Goal: Transaction & Acquisition: Purchase product/service

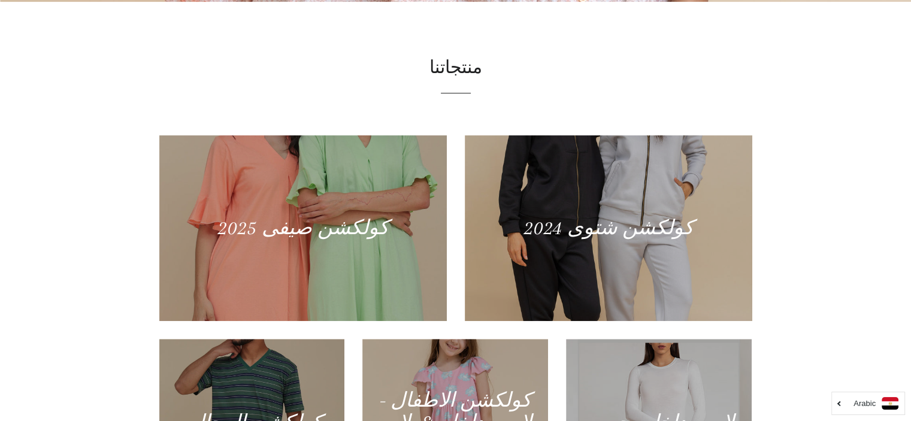
scroll to position [426, 0]
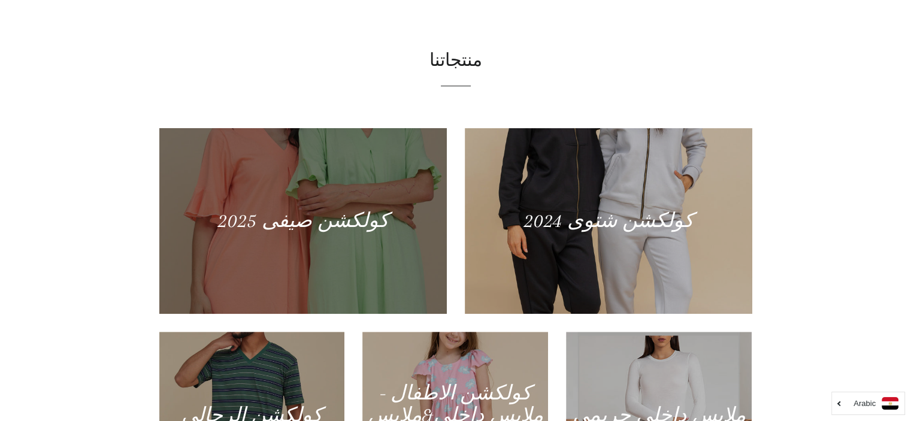
click at [301, 238] on div at bounding box center [302, 220] width 296 height 191
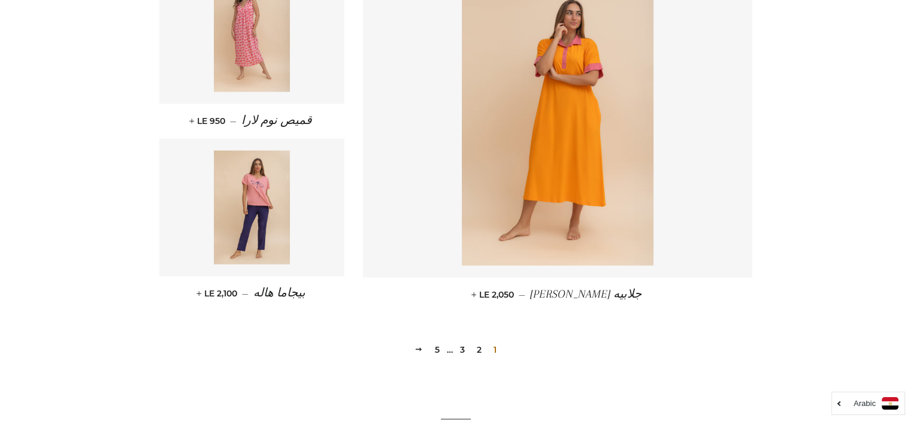
scroll to position [1582, 0]
click at [479, 351] on link "2" at bounding box center [479, 350] width 14 height 18
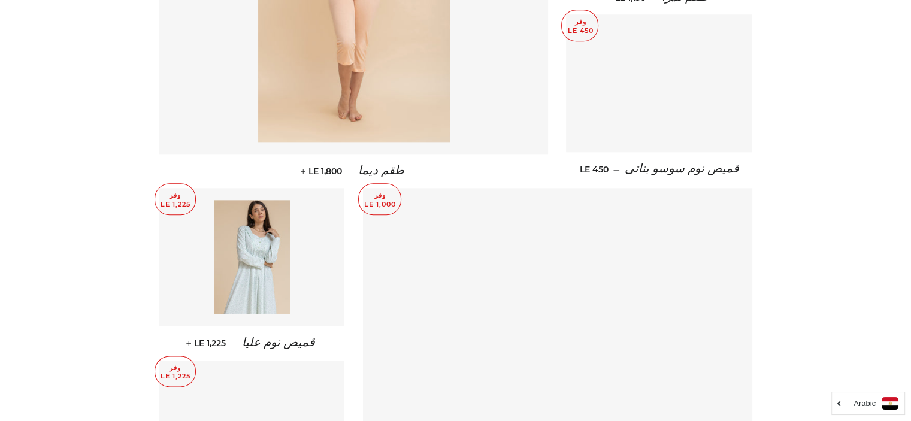
scroll to position [1710, 0]
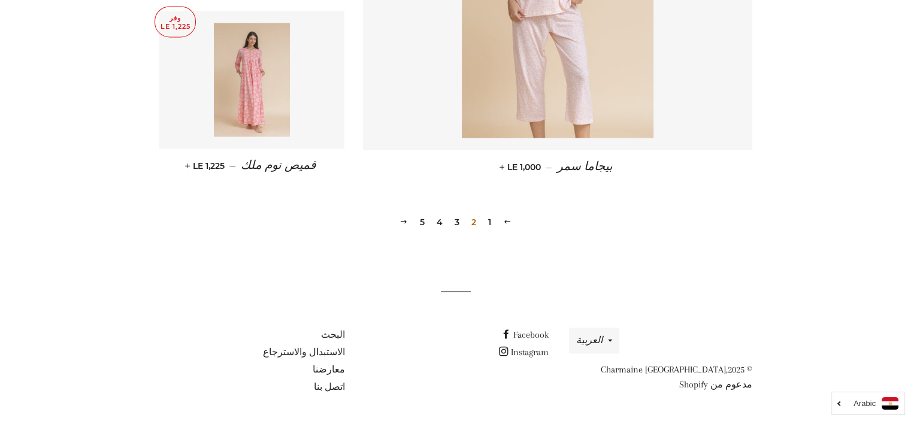
click at [273, 78] on img at bounding box center [252, 80] width 76 height 114
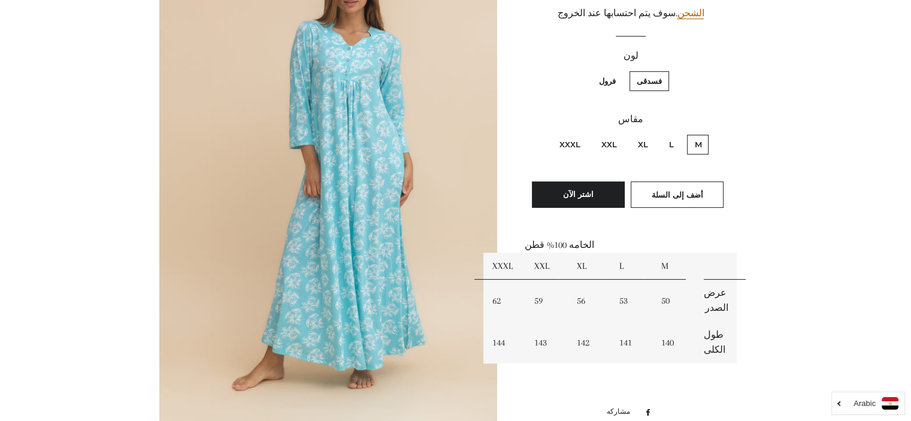
scroll to position [211, 0]
click at [601, 76] on label "فرول" at bounding box center [607, 80] width 31 height 20
click at [619, 69] on input "فرول" at bounding box center [619, 68] width 1 height 1
radio input "true"
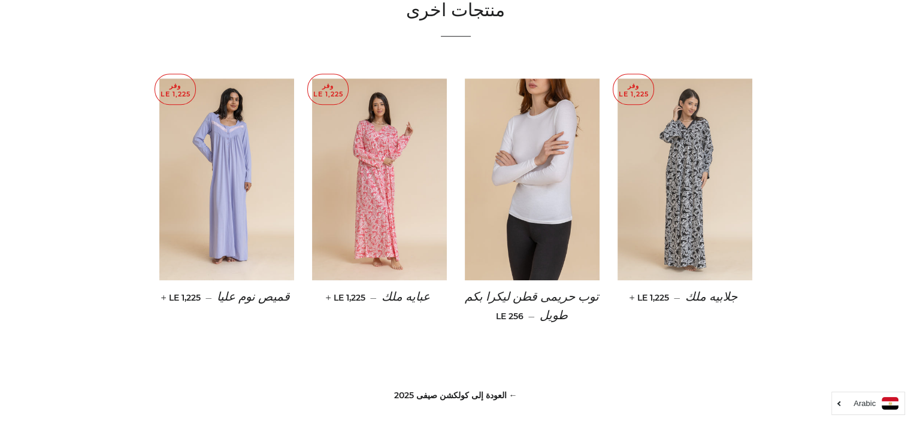
scroll to position [881, 0]
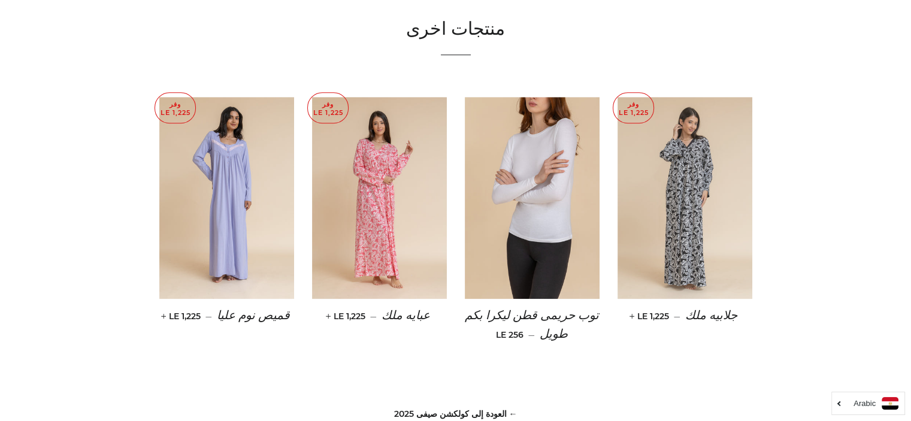
click at [703, 185] on img at bounding box center [684, 198] width 135 height 202
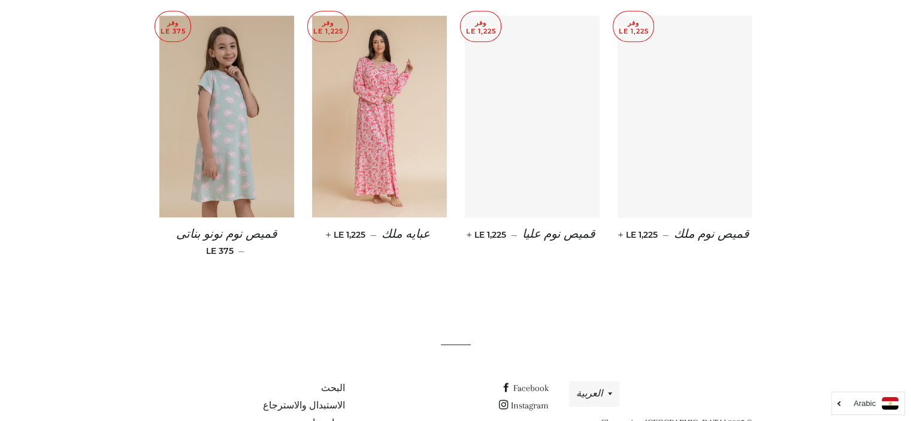
scroll to position [1016, 0]
